Goal: Task Accomplishment & Management: Manage account settings

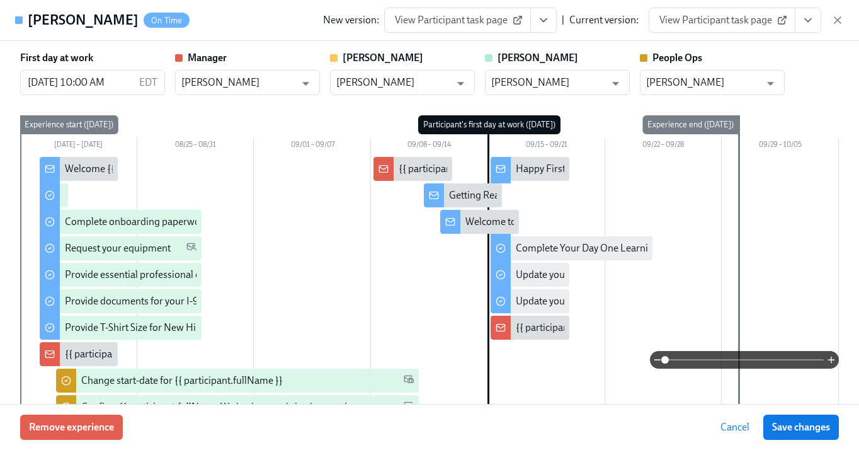
scroll to position [0, 6346]
click at [843, 12] on div "New version: View Participant task page | Current version: View Participant tas…" at bounding box center [583, 20] width 521 height 25
click at [831, 27] on div "New version: View Participant task page | Current version: View Participant tas…" at bounding box center [583, 20] width 521 height 25
click at [831, 23] on icon "button" at bounding box center [837, 20] width 13 height 13
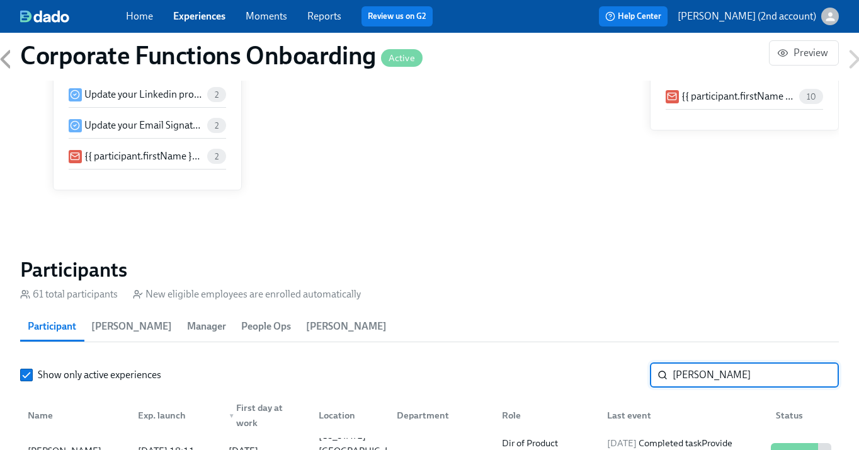
click at [697, 378] on input "Zahra Chithiwala" at bounding box center [756, 374] width 166 height 25
paste input "Woodman"
type input "Woodman"
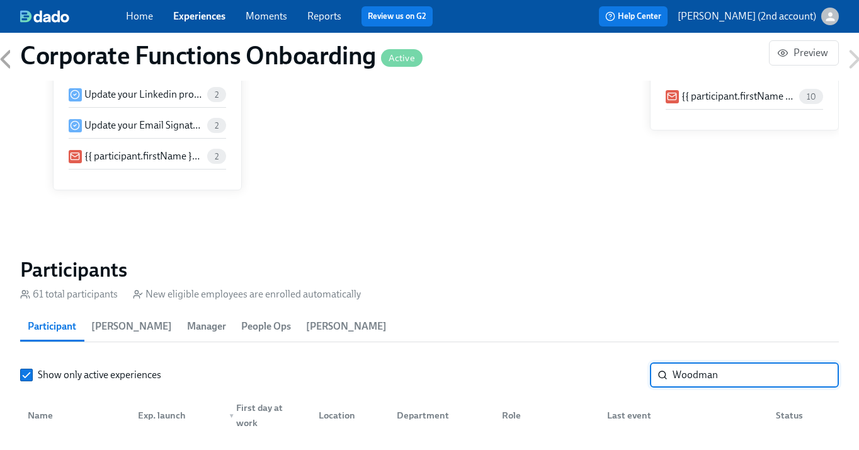
scroll to position [1149, 0]
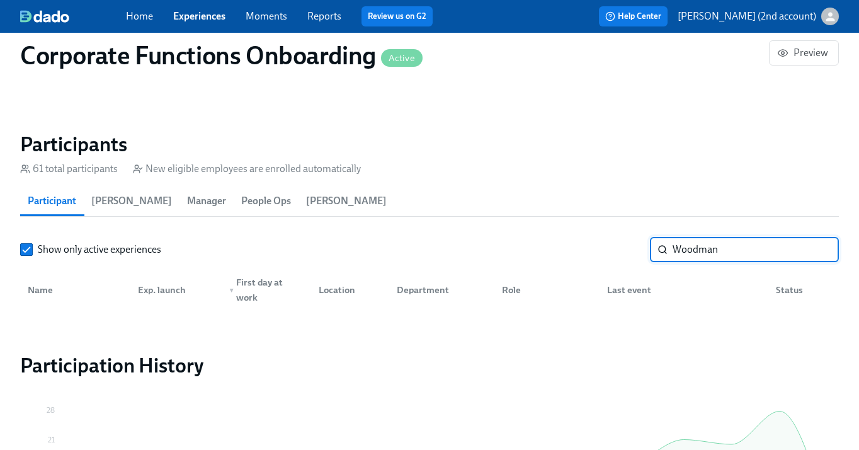
click at [214, 19] on link "Experiences" at bounding box center [199, 16] width 52 height 12
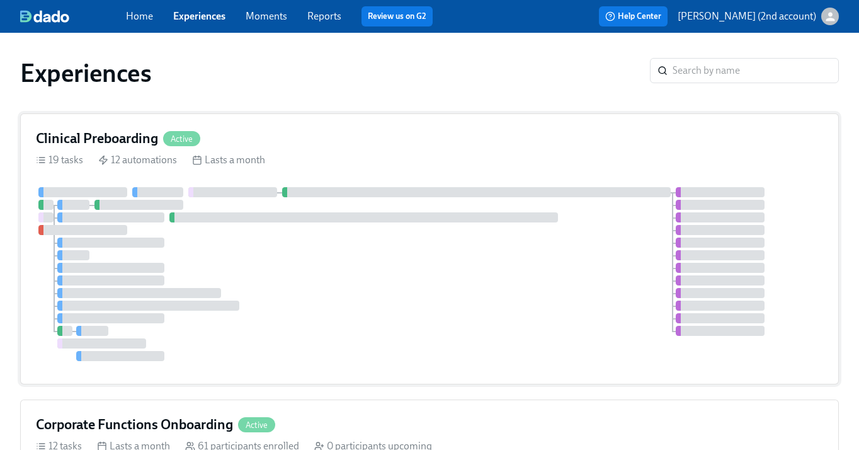
click at [307, 219] on div at bounding box center [363, 217] width 389 height 10
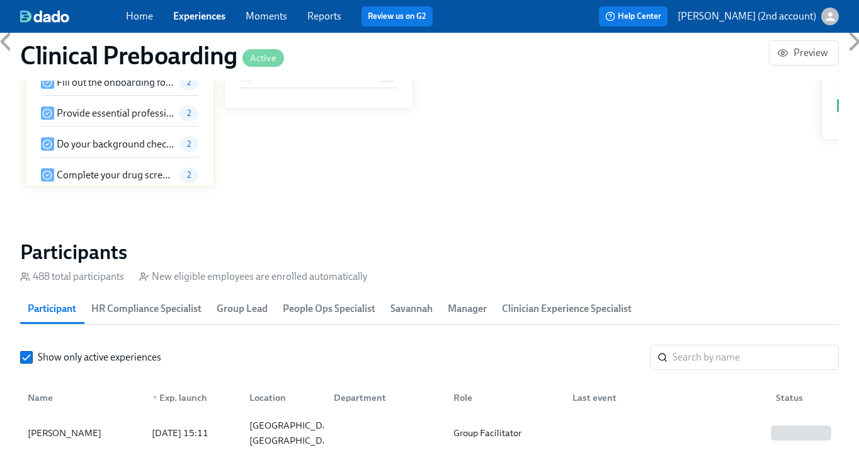
scroll to position [1430, 0]
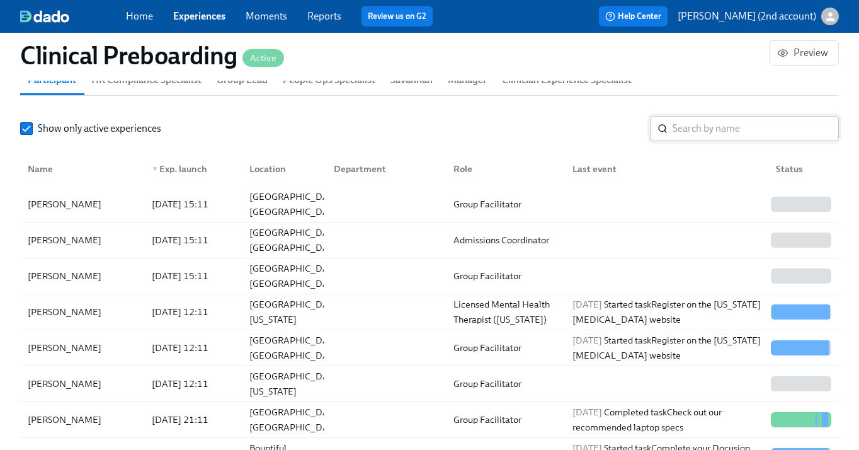
click at [734, 140] on input "search" at bounding box center [756, 128] width 166 height 25
paste input "Woodman"
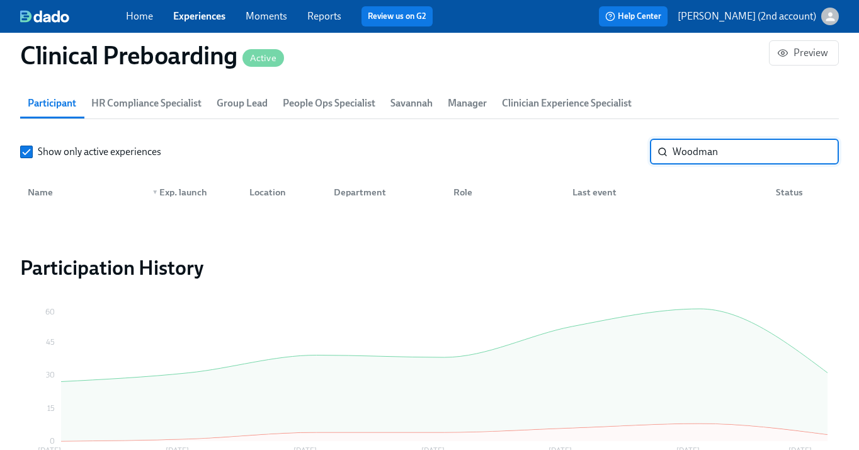
scroll to position [1403, 0]
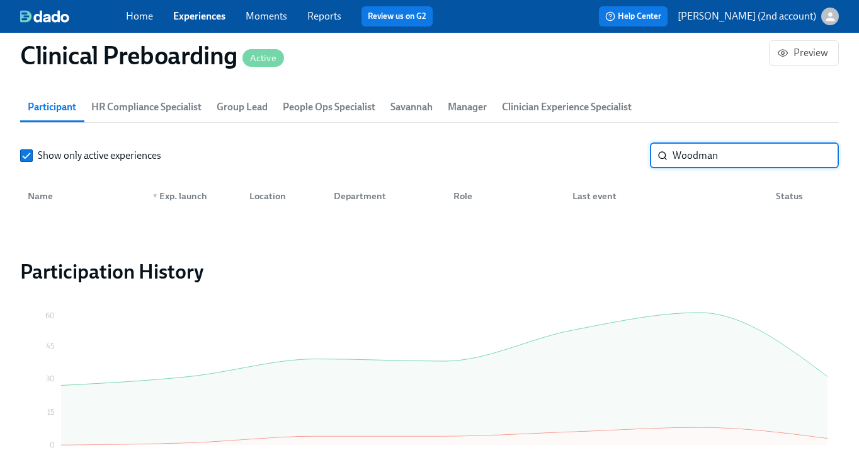
click at [688, 157] on input "Woodman" at bounding box center [756, 155] width 166 height 25
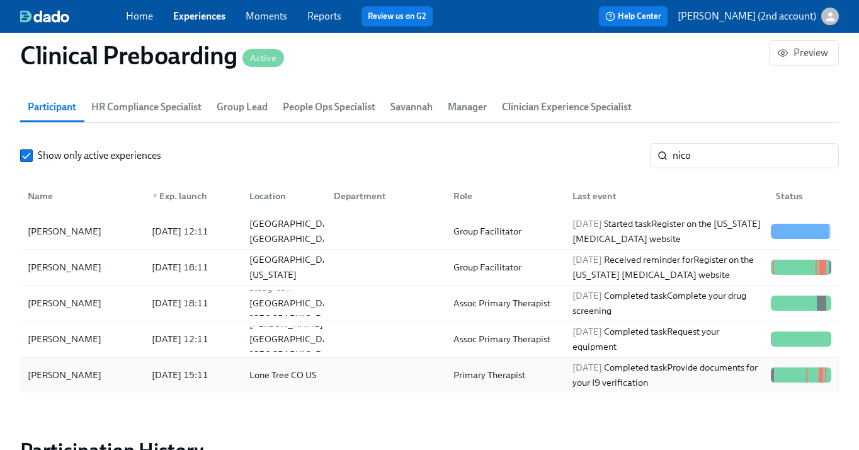
click at [414, 384] on div at bounding box center [383, 374] width 119 height 25
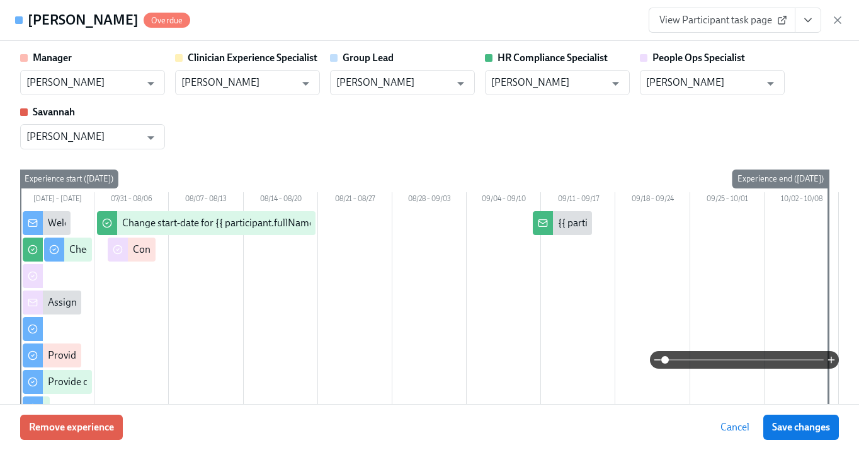
click at [802, 25] on icon "View task page" at bounding box center [808, 20] width 13 height 13
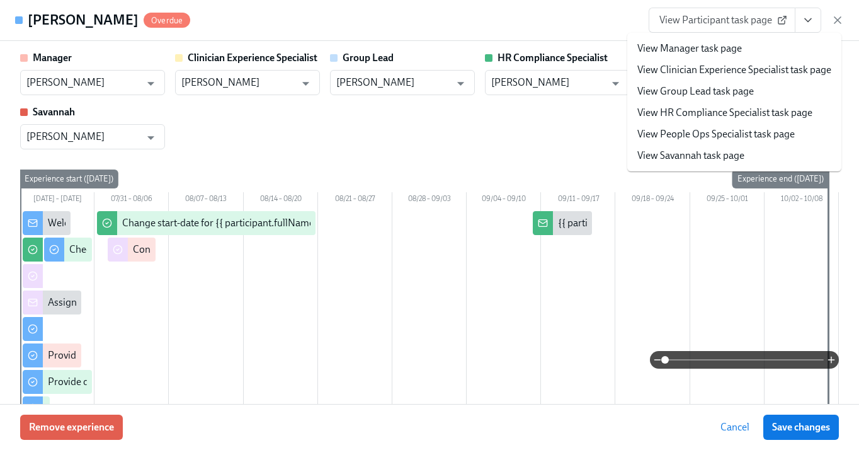
click at [748, 137] on link "View People Ops Specialist task page" at bounding box center [715, 134] width 157 height 14
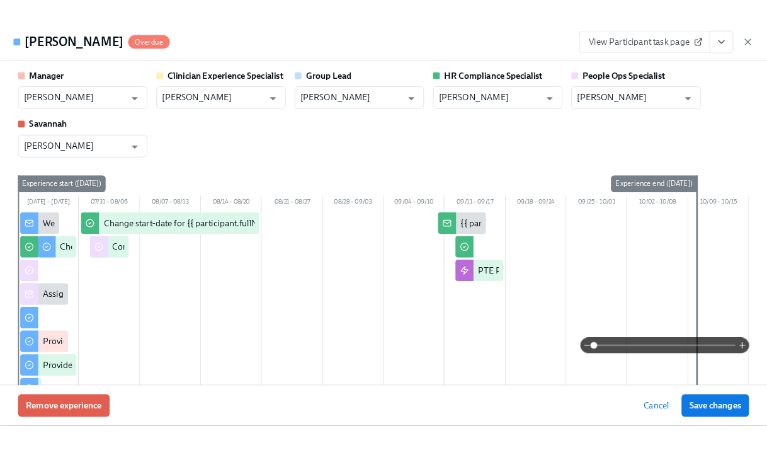
scroll to position [0, 14895]
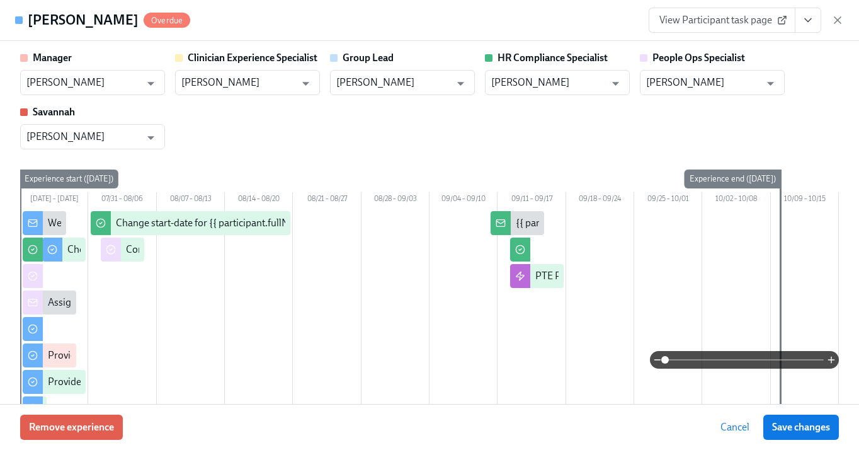
click at [840, 23] on icon "button" at bounding box center [837, 20] width 13 height 13
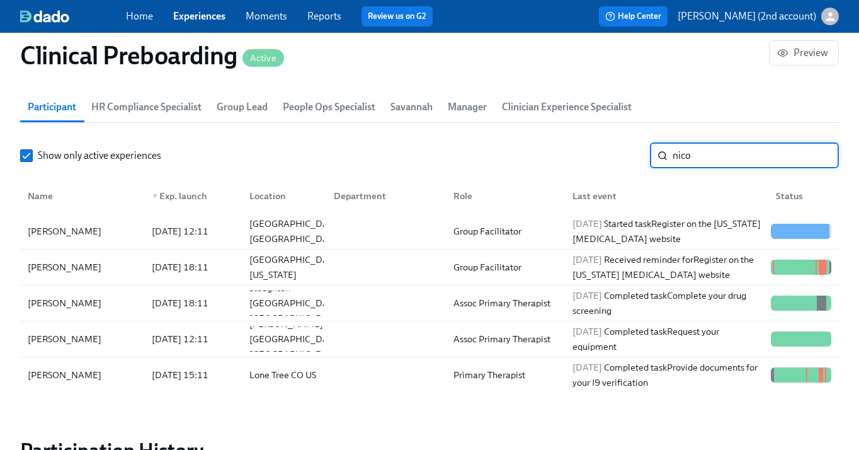
click at [716, 152] on input "nico" at bounding box center [756, 155] width 166 height 25
paste input "Teresa Hernandez"
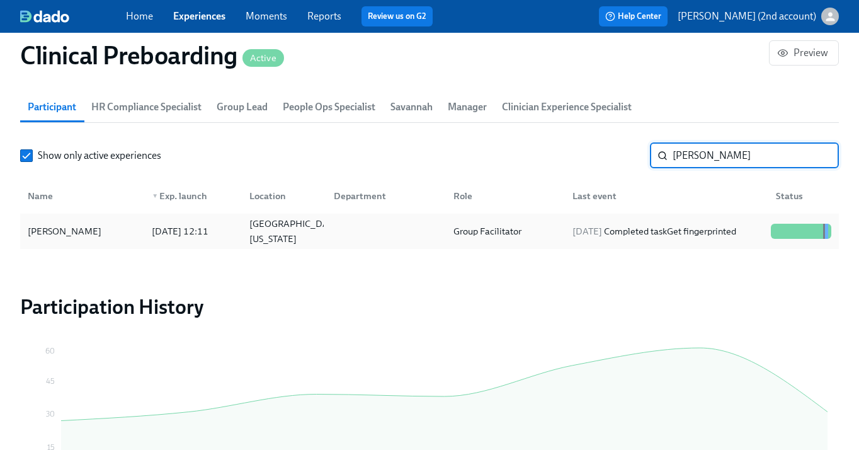
click at [668, 229] on div "2025/09/11 Completed task Get fingerprinted" at bounding box center [655, 231] width 174 height 15
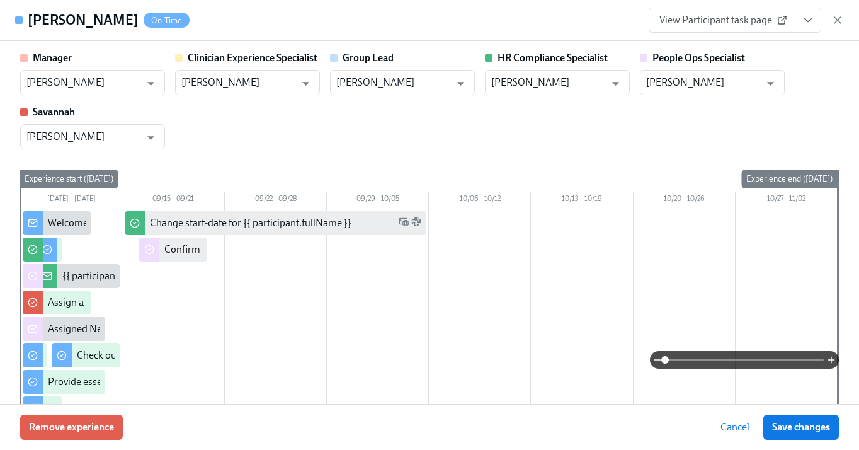
click at [795, 23] on button "View task page" at bounding box center [808, 20] width 26 height 25
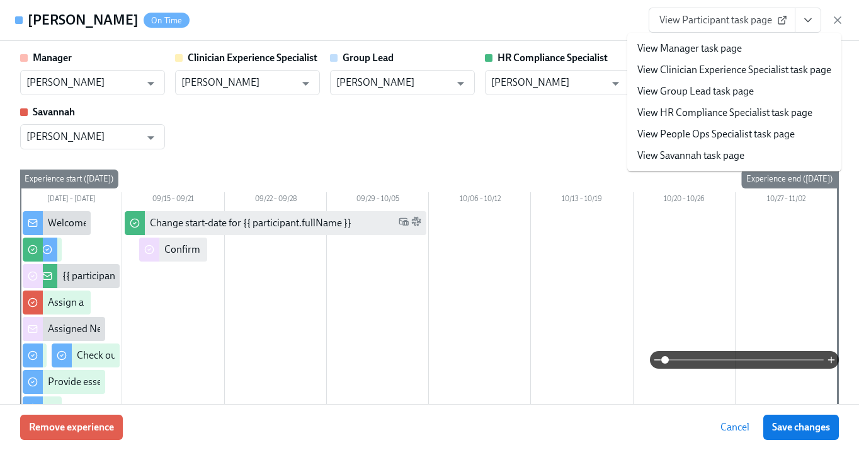
click at [804, 31] on button "View task page" at bounding box center [808, 20] width 26 height 25
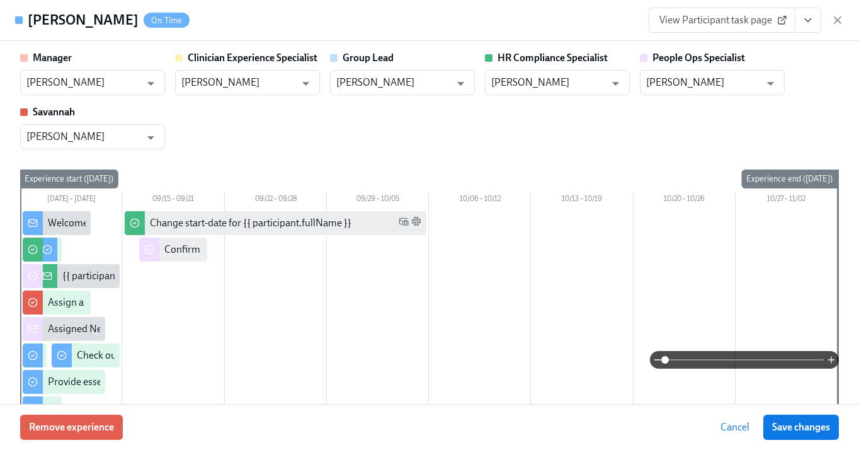
click at [804, 31] on button "View task page" at bounding box center [808, 20] width 26 height 25
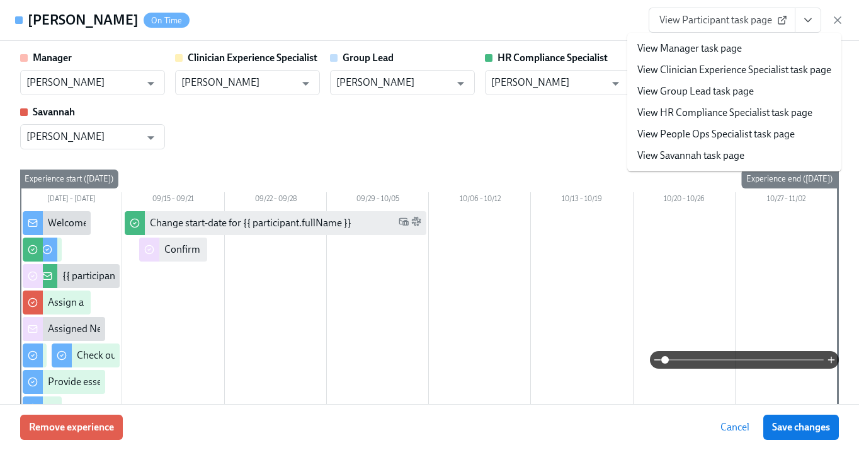
click at [750, 141] on li "View People Ops Specialist task page" at bounding box center [734, 133] width 214 height 21
click at [655, 132] on link "View People Ops Specialist task page" at bounding box center [715, 134] width 157 height 14
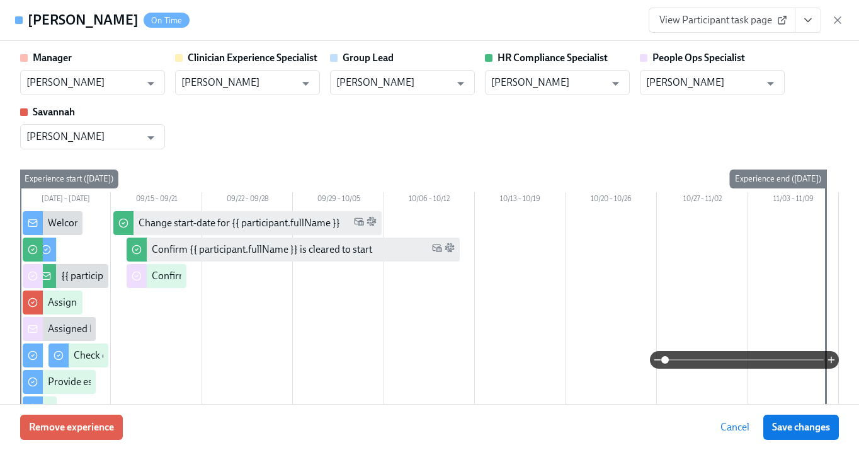
click at [840, 9] on div "View Participant task page" at bounding box center [746, 20] width 195 height 25
click at [840, 16] on icon "button" at bounding box center [837, 20] width 13 height 13
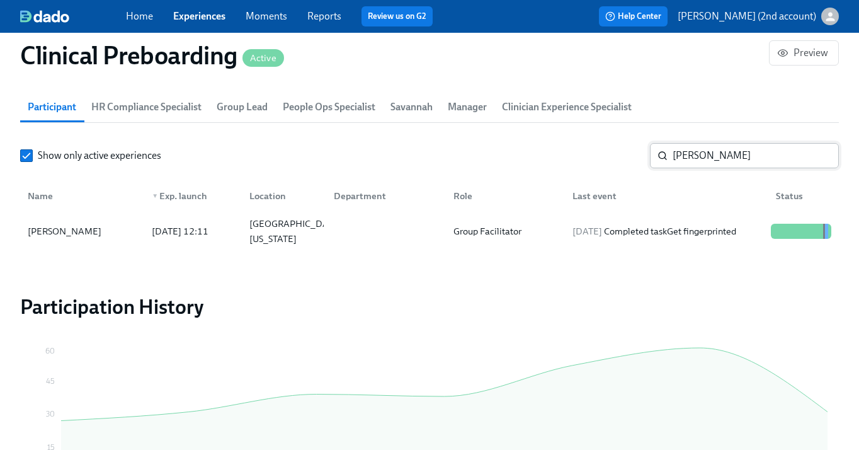
click at [733, 152] on input "Teresa Hernandez" at bounding box center [756, 155] width 166 height 25
paste input "Jonay Boylan"
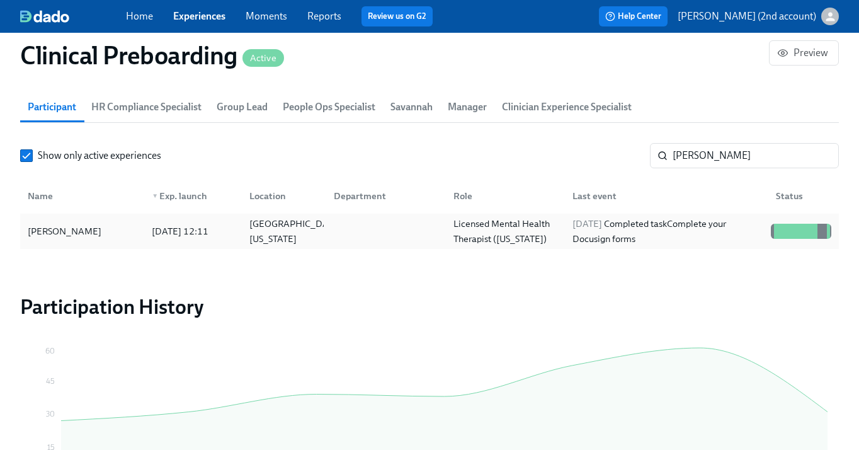
click at [481, 219] on div "Licensed Mental Health Therapist (Maryland)" at bounding box center [505, 231] width 114 height 30
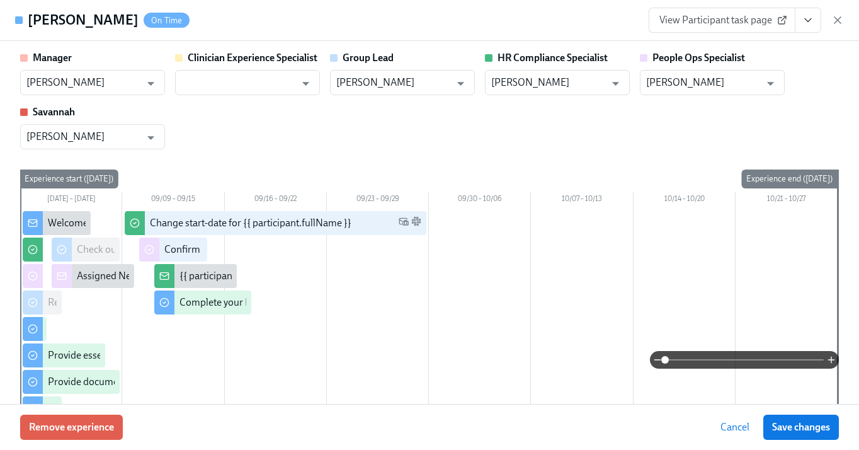
click at [814, 18] on button "View task page" at bounding box center [808, 20] width 26 height 25
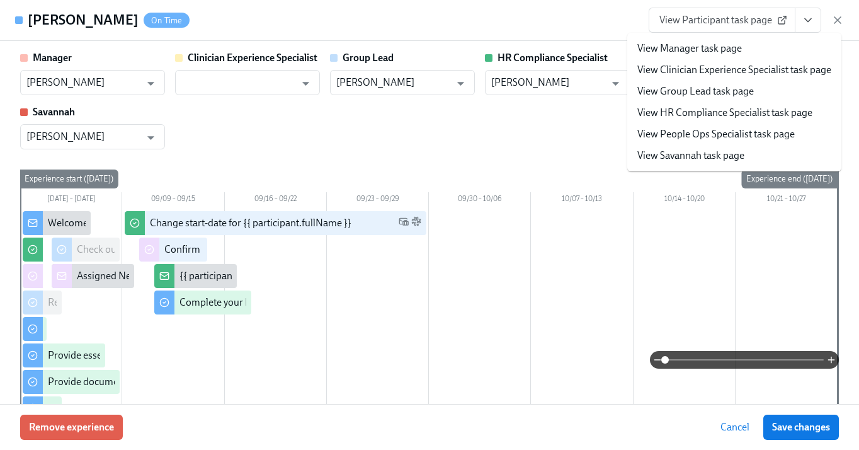
click at [727, 128] on link "View People Ops Specialist task page" at bounding box center [715, 134] width 157 height 14
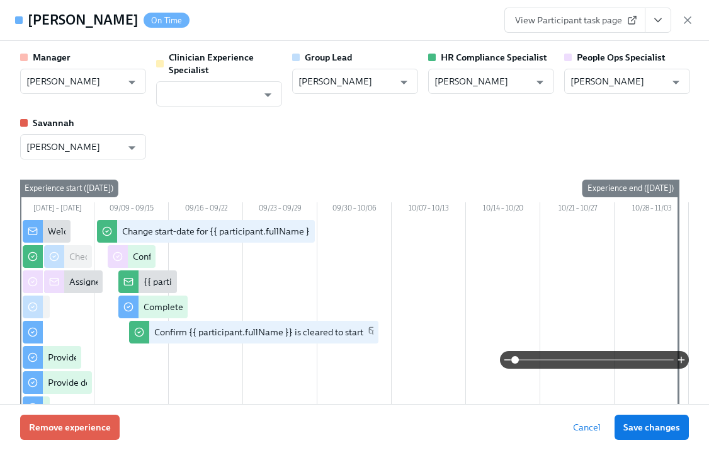
click at [690, 19] on icon "button" at bounding box center [688, 20] width 13 height 13
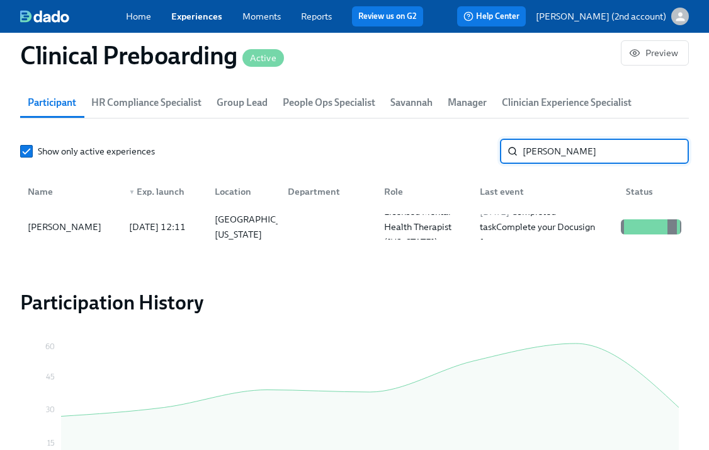
click at [591, 154] on input "Jonay Boylan" at bounding box center [606, 151] width 166 height 25
paste input "Marilyn Bermudez"
type input "Marilyn Bermudez"
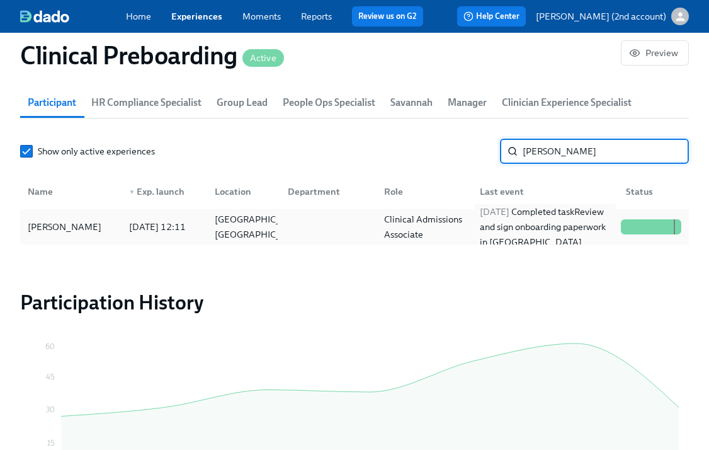
click at [542, 226] on div "2025/09/03 Completed task Review and sign onboarding paperwork in UKG" at bounding box center [545, 226] width 141 height 45
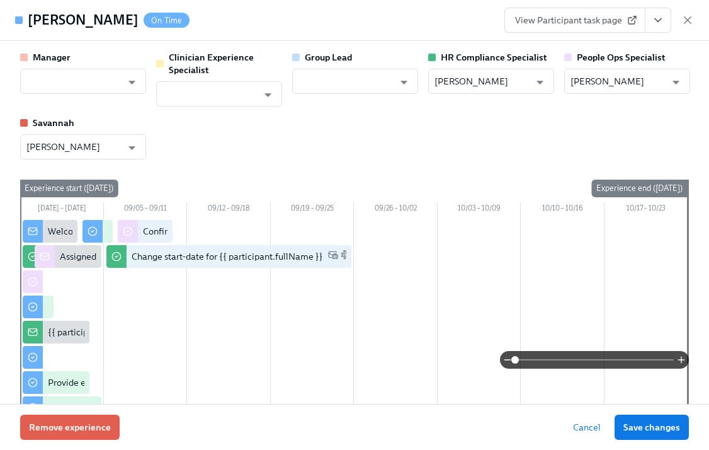
click at [660, 25] on icon "View task page" at bounding box center [658, 20] width 13 height 13
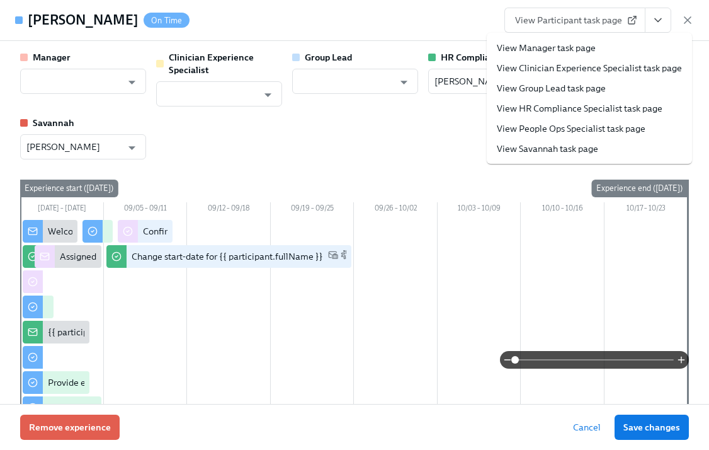
click at [596, 122] on link "View People Ops Specialist task page" at bounding box center [571, 128] width 149 height 13
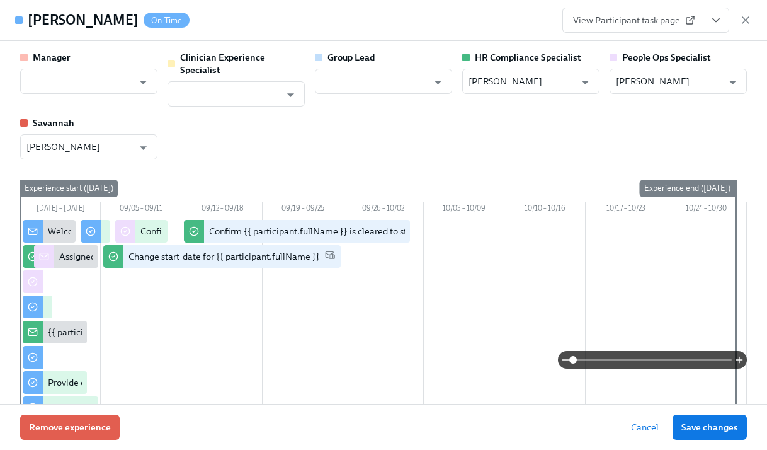
scroll to position [0, 14987]
click at [751, 16] on icon "button" at bounding box center [745, 20] width 13 height 13
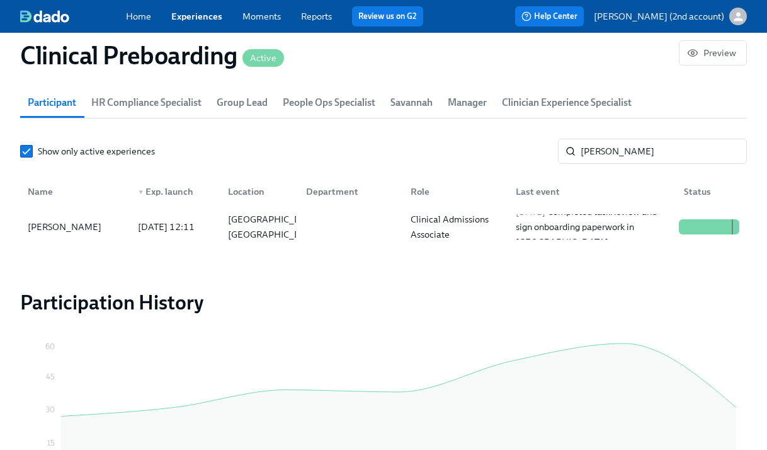
click at [207, 21] on link "Experiences" at bounding box center [196, 16] width 51 height 11
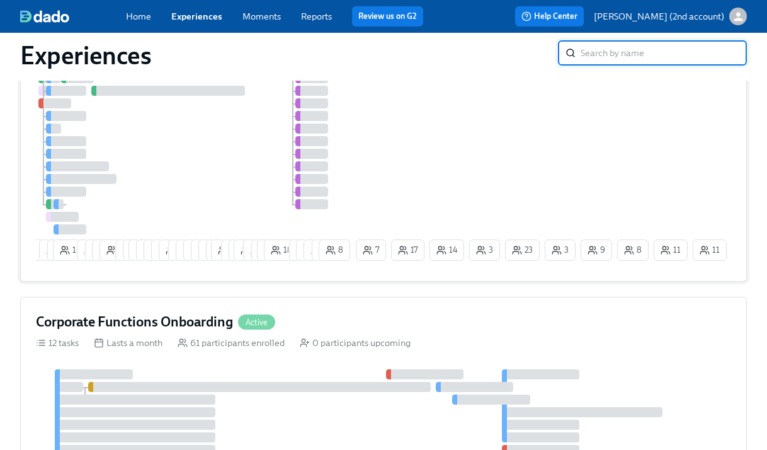
scroll to position [235, 0]
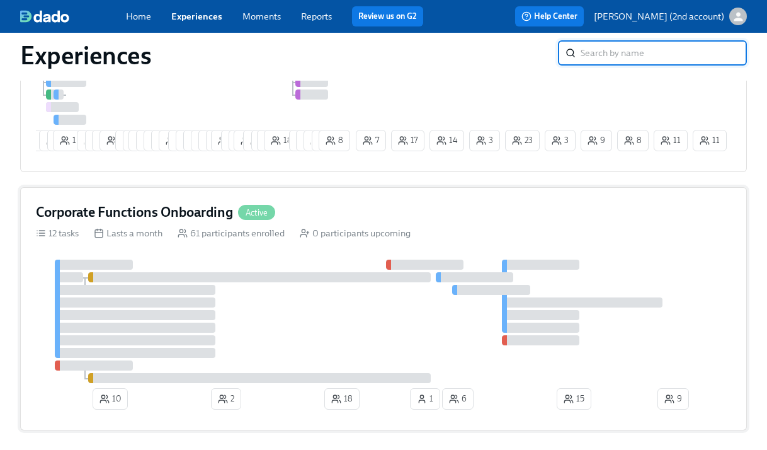
click at [323, 295] on div at bounding box center [383, 321] width 695 height 123
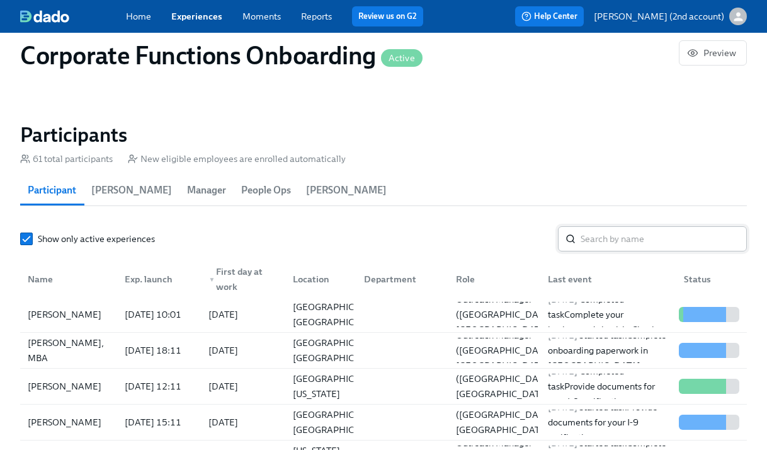
scroll to position [1160, 0]
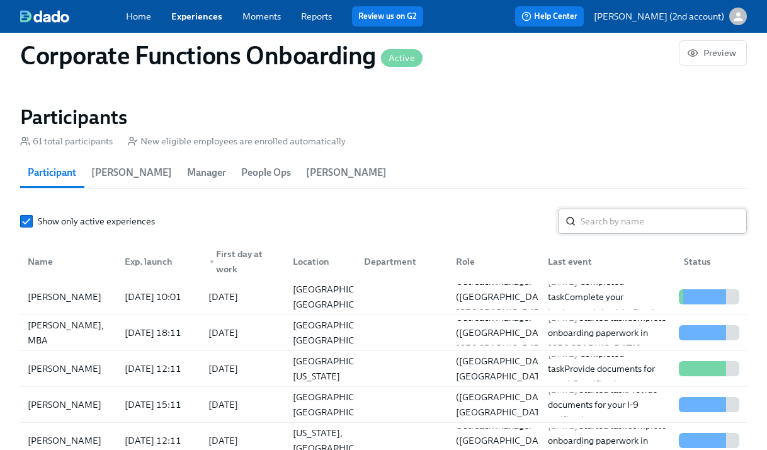
click at [623, 227] on input "search" at bounding box center [664, 220] width 166 height 25
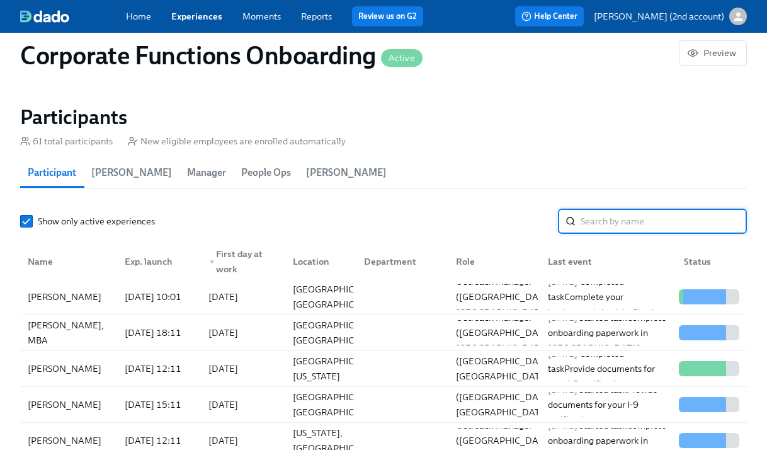
paste input "Miles Love"
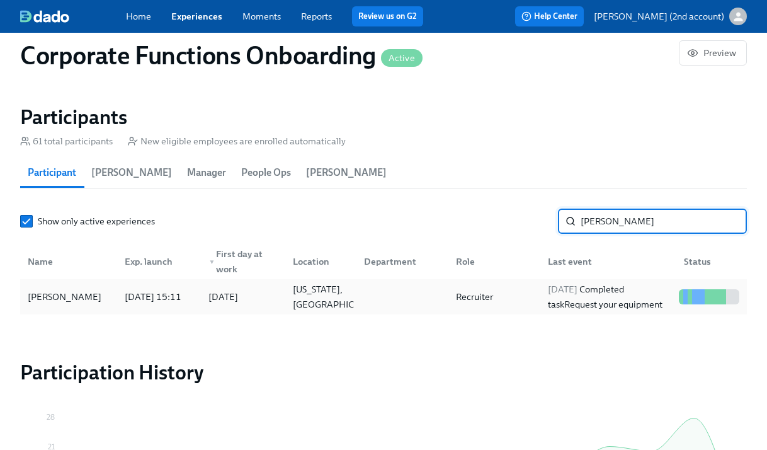
click at [443, 300] on div at bounding box center [400, 296] width 92 height 25
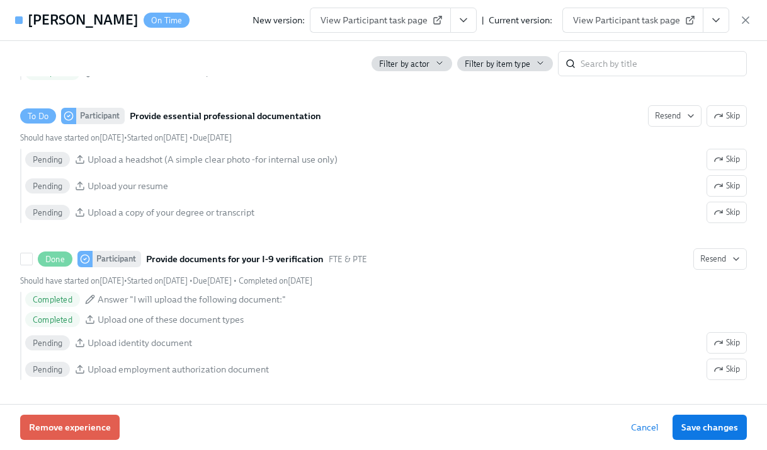
scroll to position [711, 0]
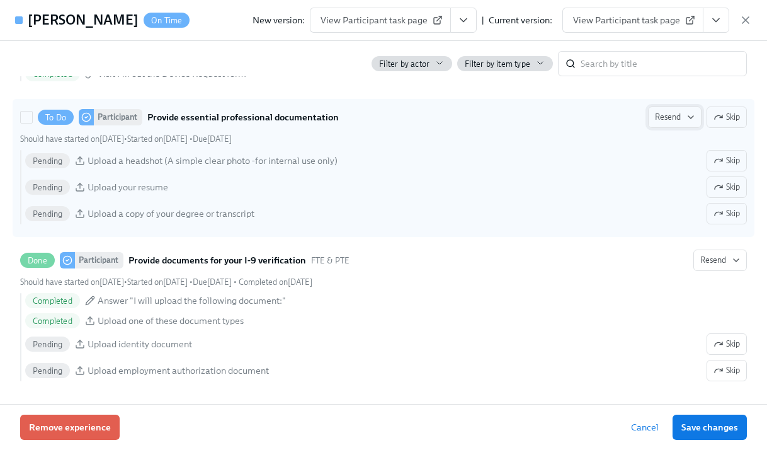
click at [682, 115] on span "Resend" at bounding box center [675, 117] width 40 height 13
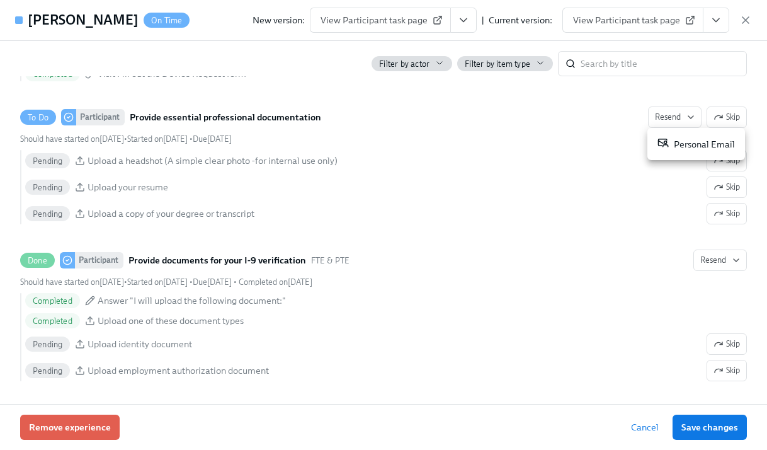
click at [700, 139] on div "Personal Email" at bounding box center [696, 144] width 77 height 14
click at [721, 25] on div at bounding box center [383, 225] width 767 height 450
click at [718, 20] on icon "View task page" at bounding box center [716, 20] width 6 height 3
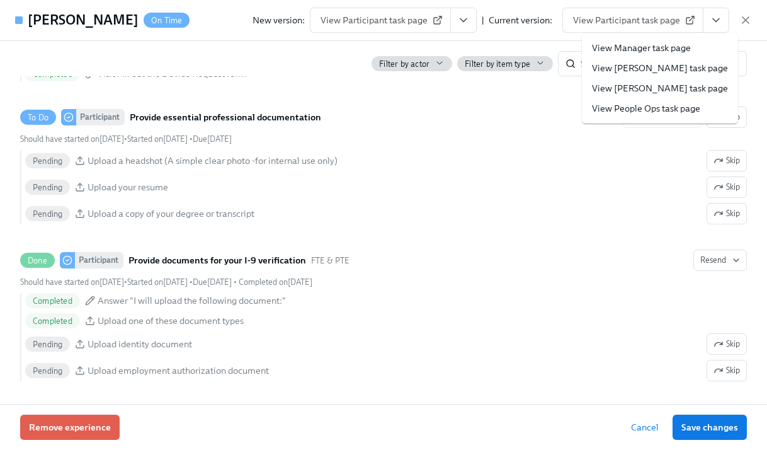
click at [651, 107] on link "View People Ops task page" at bounding box center [646, 108] width 108 height 13
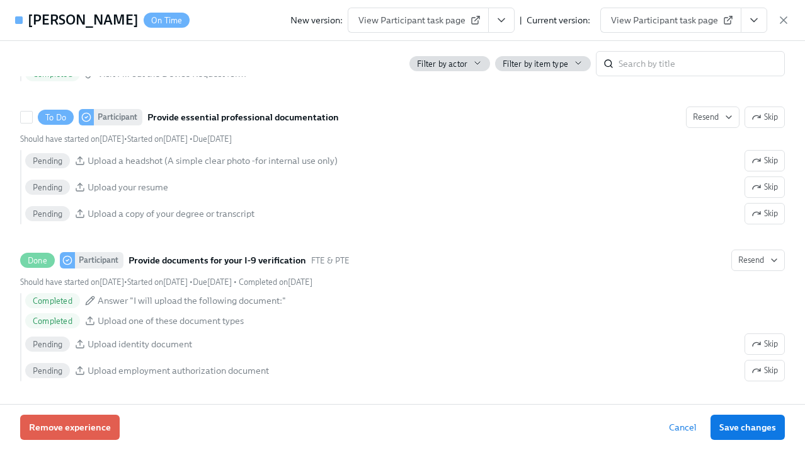
scroll to position [0, 6391]
click at [784, 16] on icon "button" at bounding box center [783, 20] width 13 height 13
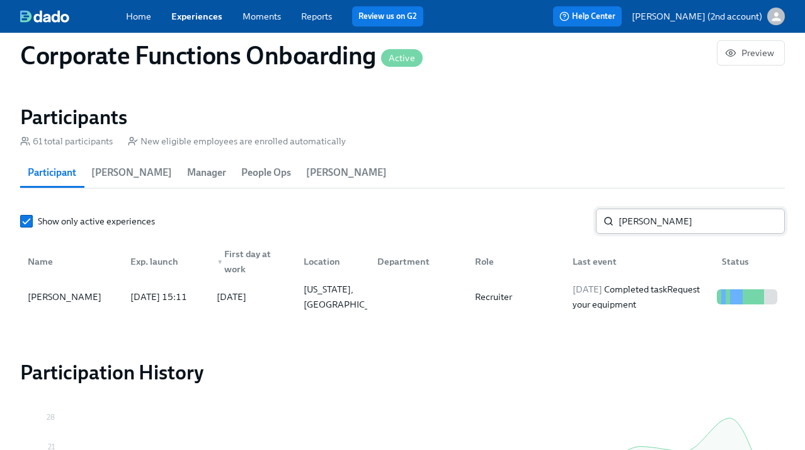
click at [659, 225] on input "Miles Love" at bounding box center [702, 220] width 166 height 25
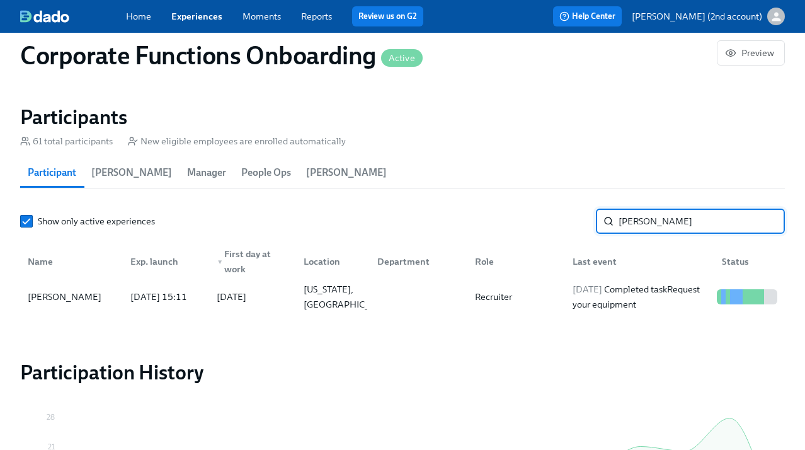
click at [659, 225] on input "Miles Love" at bounding box center [702, 220] width 166 height 25
paste input "[PERSON_NAME]"
type input "[PERSON_NAME]"
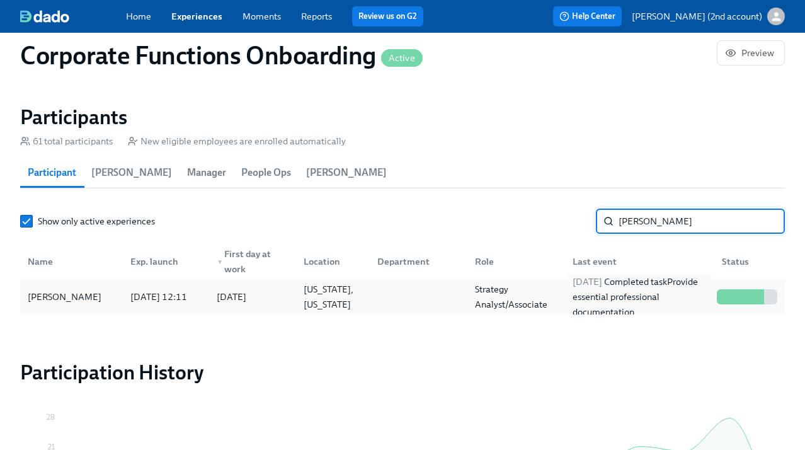
click at [600, 305] on div "2025/09/04 Completed task Provide essential professional documentation" at bounding box center [640, 296] width 144 height 45
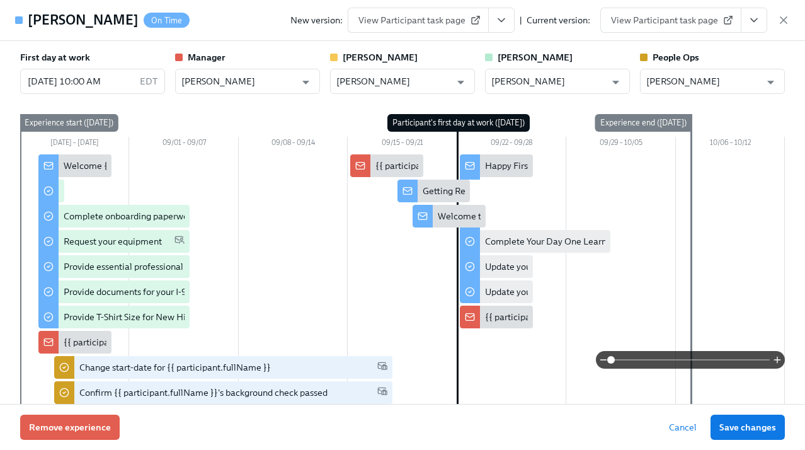
click at [758, 19] on icon "View task page" at bounding box center [754, 20] width 13 height 13
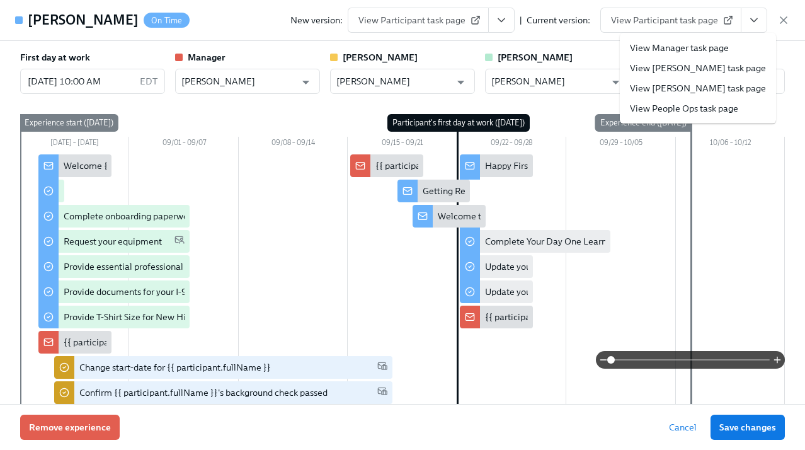
click at [675, 108] on link "View People Ops task page" at bounding box center [684, 108] width 108 height 13
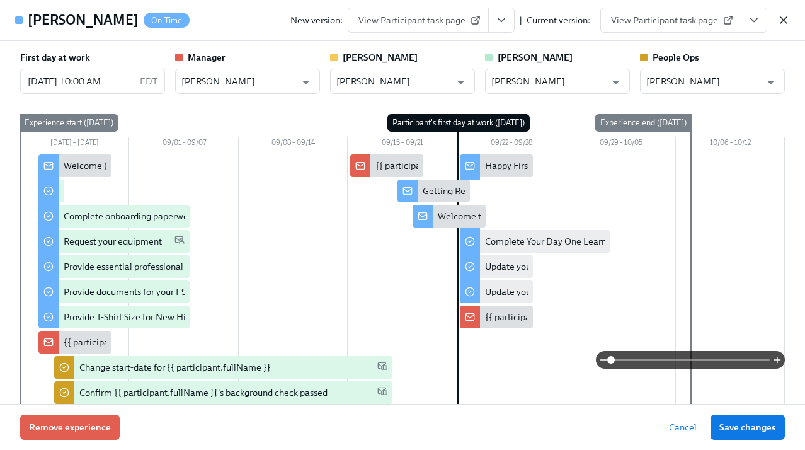
click at [787, 24] on icon "button" at bounding box center [783, 20] width 13 height 13
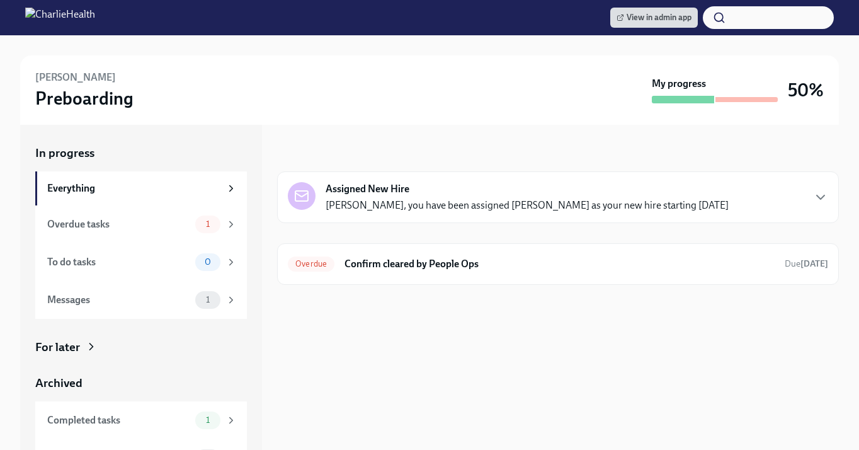
click at [367, 297] on div "In progress Assigned New Hire Jacqueline Jean, you have been assigned Nicole Sp…" at bounding box center [558, 287] width 562 height 325
click at [373, 265] on h6 "Confirm cleared by People Ops" at bounding box center [560, 264] width 430 height 14
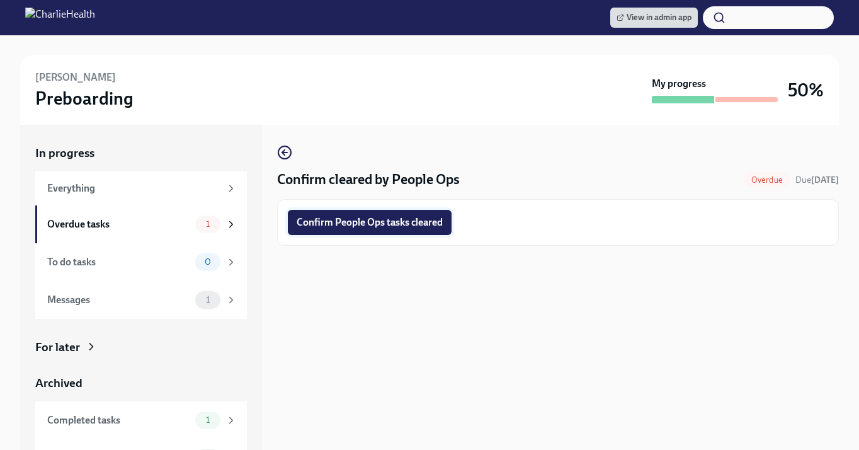
click at [374, 225] on span "Confirm People Ops tasks cleared" at bounding box center [370, 222] width 146 height 13
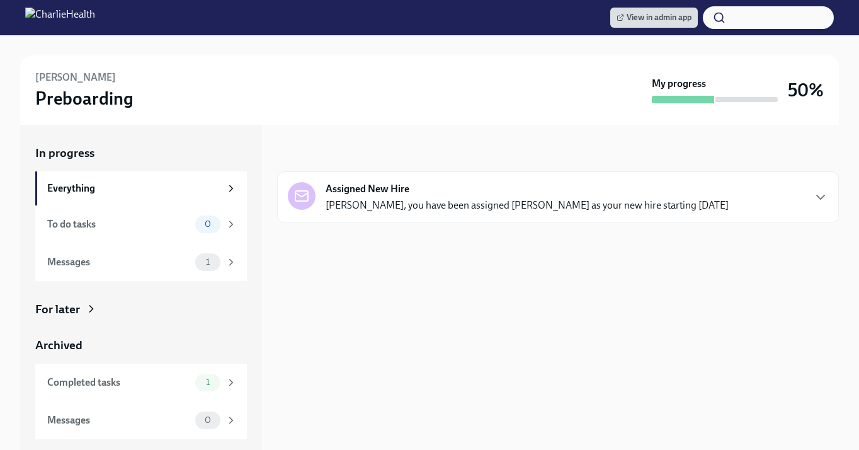
click at [90, 305] on icon at bounding box center [91, 308] width 3 height 6
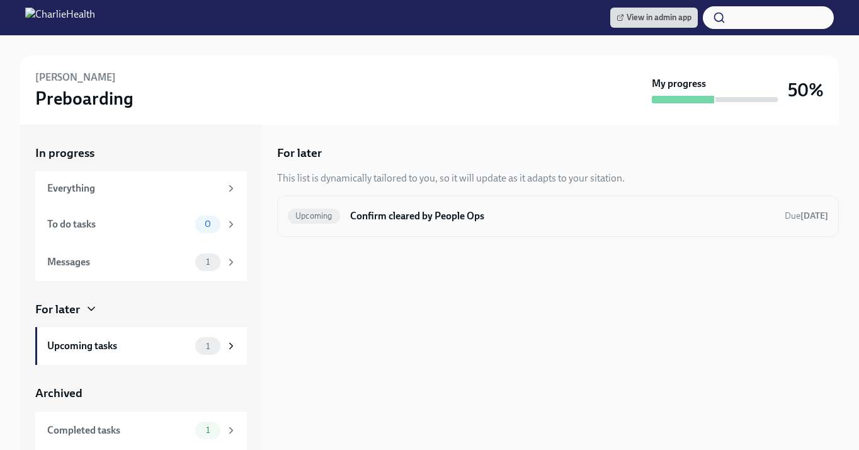
click at [397, 224] on div "Upcoming Confirm cleared by People Ops Due in 8 days" at bounding box center [558, 216] width 540 height 20
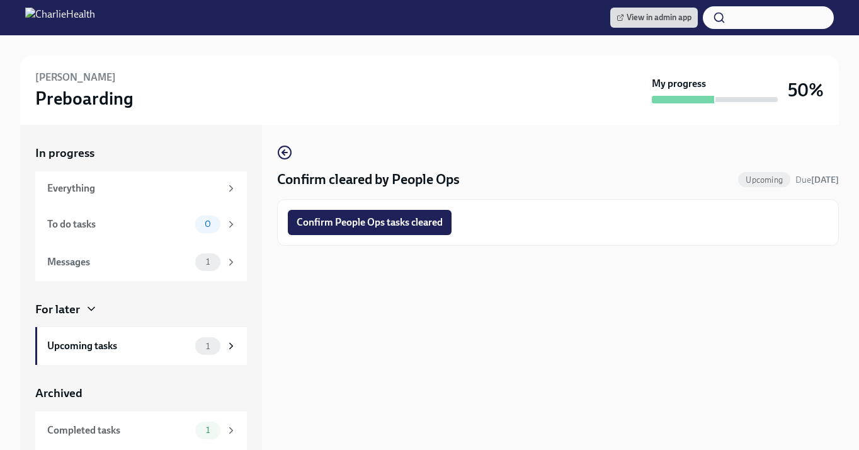
click at [397, 224] on span "Confirm People Ops tasks cleared" at bounding box center [370, 222] width 146 height 13
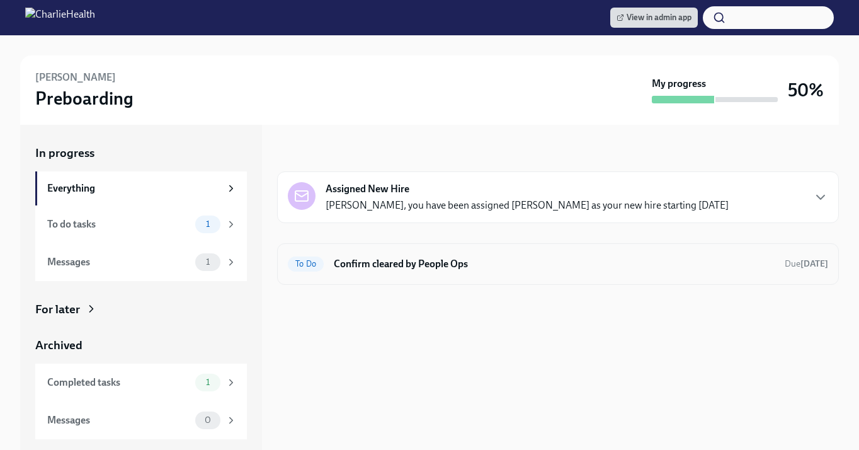
click at [385, 278] on div "To Do Confirm cleared by People Ops Due [DATE]" at bounding box center [558, 264] width 562 height 42
click at [385, 263] on h6 "Confirm cleared by People Ops" at bounding box center [554, 264] width 441 height 14
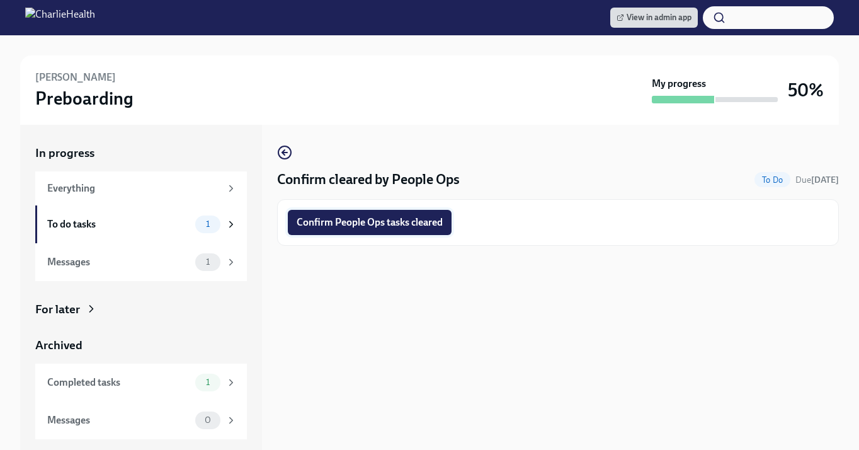
click at [338, 230] on button "Confirm People Ops tasks cleared" at bounding box center [370, 222] width 164 height 25
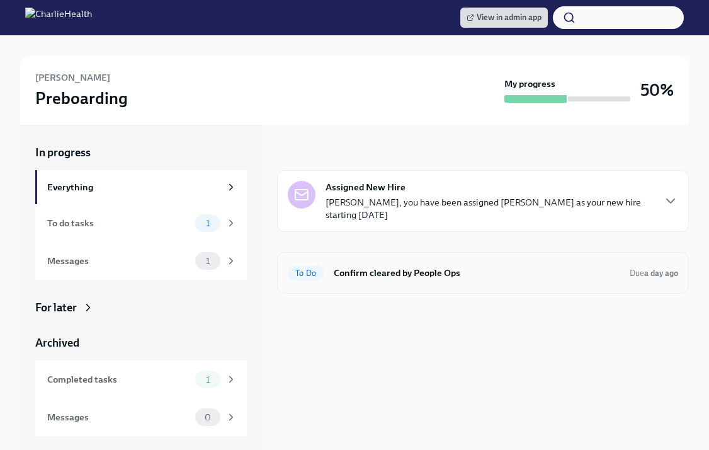
click at [436, 259] on div "To Do Confirm cleared by People Ops Due a day ago" at bounding box center [483, 273] width 412 height 42
click at [432, 285] on div "To Do Confirm cleared by People Ops Due a day ago" at bounding box center [483, 273] width 412 height 42
click at [428, 266] on h6 "Confirm cleared by People Ops" at bounding box center [477, 273] width 286 height 14
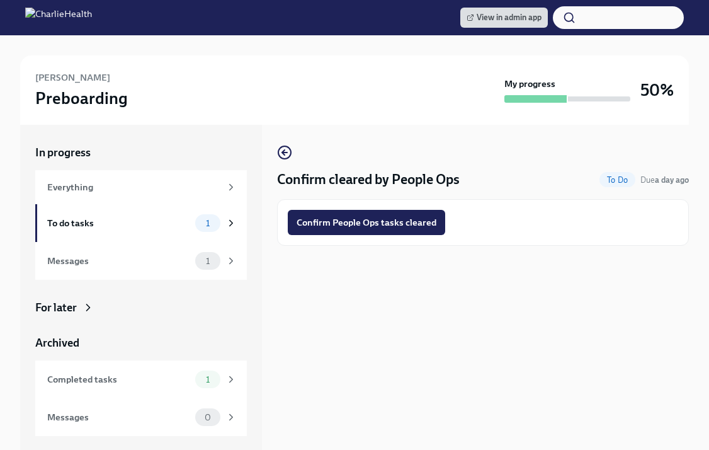
click at [411, 208] on div "Confirm People Ops tasks cleared" at bounding box center [483, 222] width 412 height 47
click at [413, 211] on button "Confirm People Ops tasks cleared" at bounding box center [366, 222] width 157 height 25
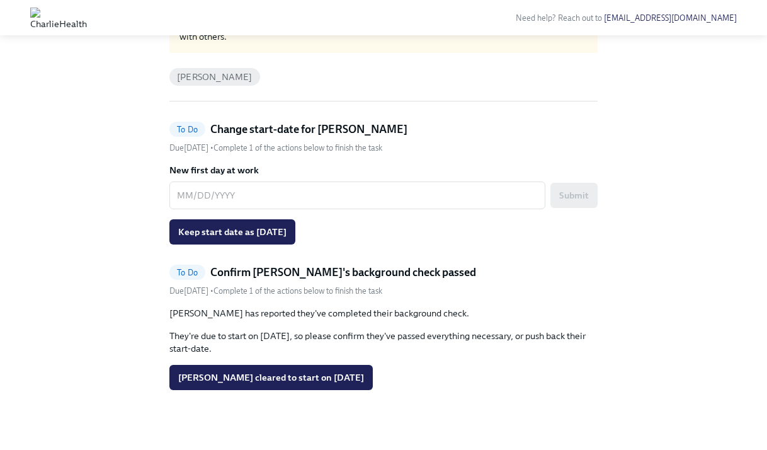
scroll to position [84, 0]
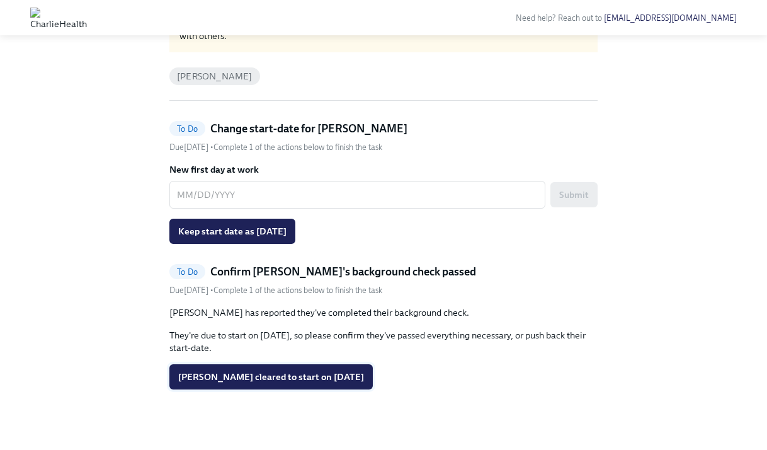
click at [287, 379] on span "[PERSON_NAME] cleared to start on [DATE]" at bounding box center [271, 376] width 186 height 13
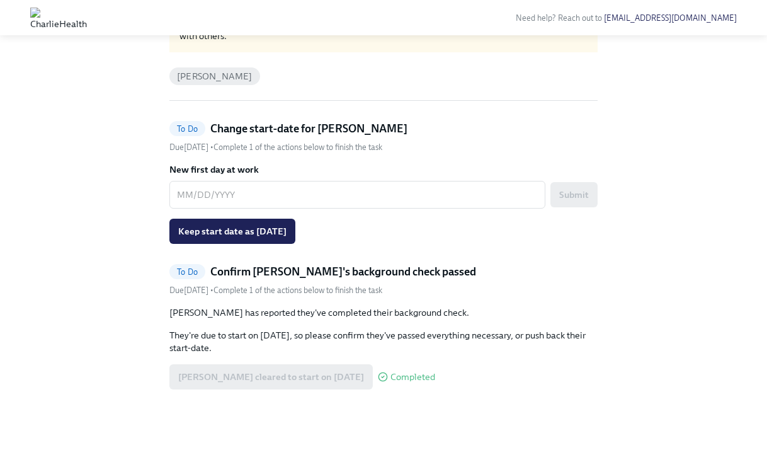
scroll to position [30, 0]
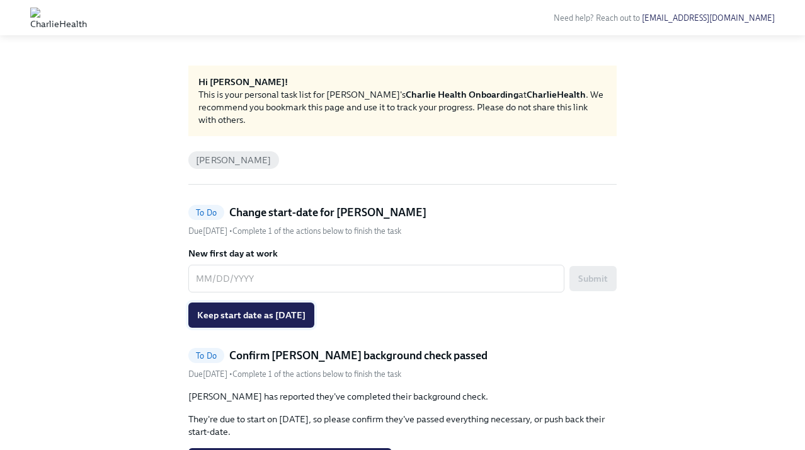
click at [229, 319] on span "Keep start date as [DATE]" at bounding box center [251, 315] width 108 height 13
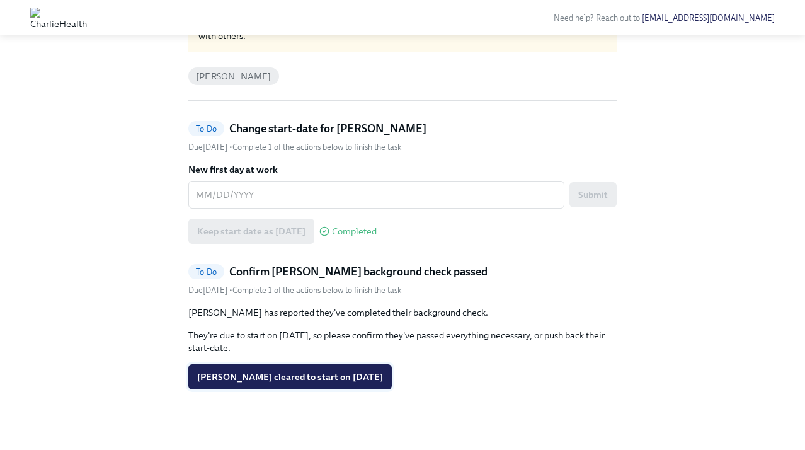
click at [227, 380] on span "[PERSON_NAME] cleared to start on [DATE]" at bounding box center [290, 376] width 186 height 13
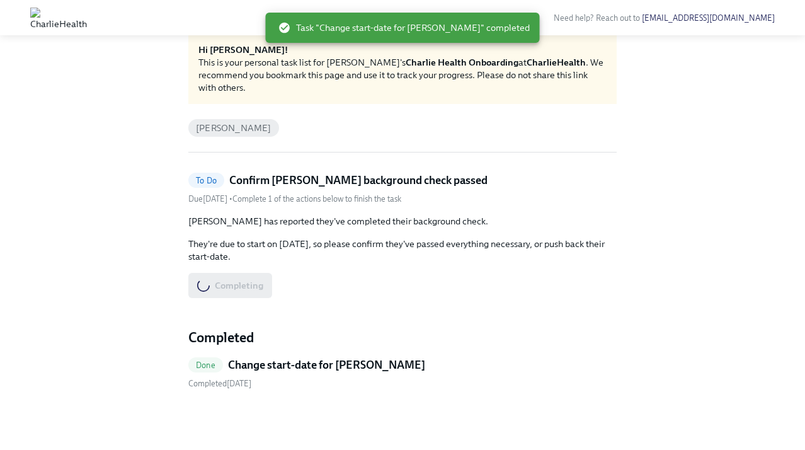
scroll to position [32, 0]
